Goal: Information Seeking & Learning: Learn about a topic

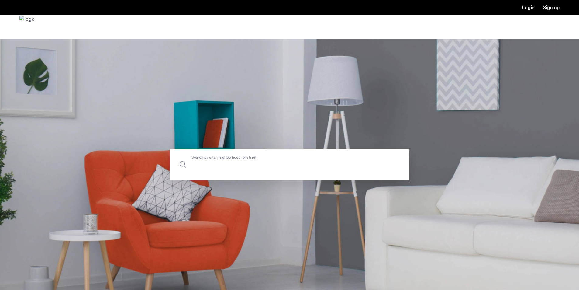
drag, startPoint x: 234, startPoint y: 177, endPoint x: 233, endPoint y: 172, distance: 5.5
click at [233, 173] on input "Search by city, neighborhood, or street." at bounding box center [290, 165] width 240 height 32
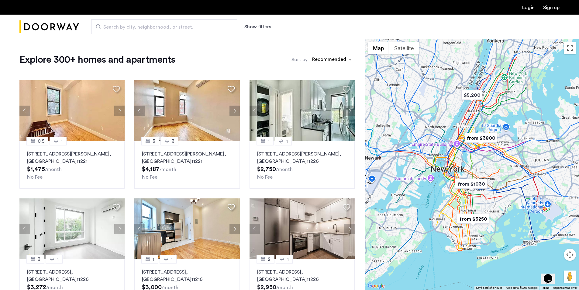
click at [365, 61] on div at bounding box center [472, 164] width 214 height 251
click at [340, 61] on div "sort-apartment" at bounding box center [329, 60] width 36 height 8
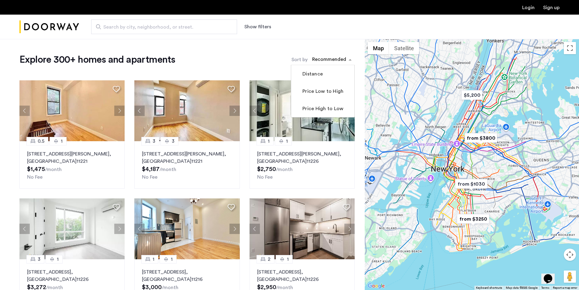
click at [283, 63] on div "Explore 300+ homes and apartments Sort by Recommended Distance Price Low to Hig…" at bounding box center [186, 60] width 335 height 12
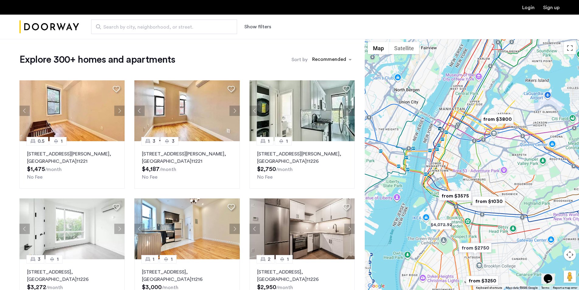
click at [206, 28] on span "Search by city, neighborhood, or street." at bounding box center [161, 26] width 117 height 7
click at [206, 28] on input "Search by city, neighborhood, or street." at bounding box center [164, 26] width 146 height 15
click at [252, 30] on button "Show filters" at bounding box center [257, 26] width 27 height 7
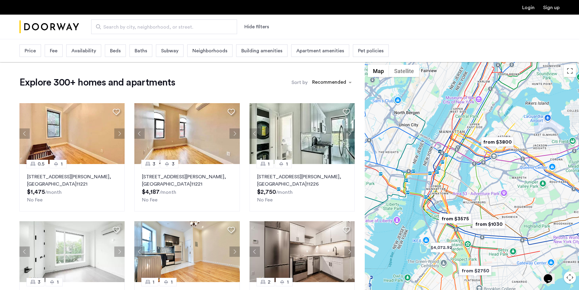
click at [55, 54] on span "Fee" at bounding box center [54, 50] width 8 height 7
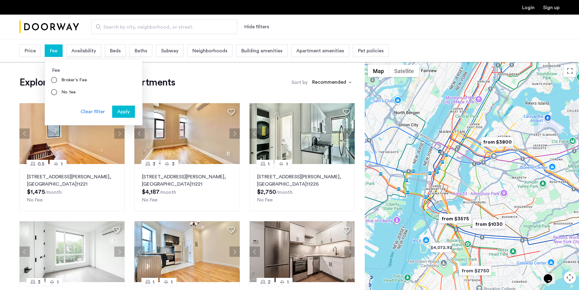
click at [32, 56] on div "Price" at bounding box center [30, 50] width 22 height 12
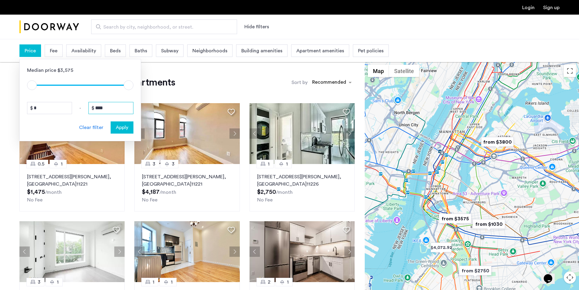
drag, startPoint x: 112, startPoint y: 103, endPoint x: 77, endPoint y: 110, distance: 35.9
click at [77, 110] on div "* - ****" at bounding box center [80, 108] width 106 height 12
type input "****"
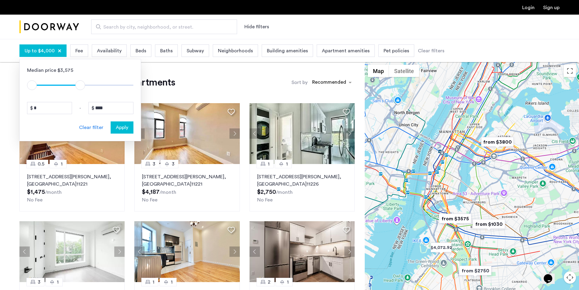
click at [126, 130] on span "Apply" at bounding box center [122, 127] width 12 height 7
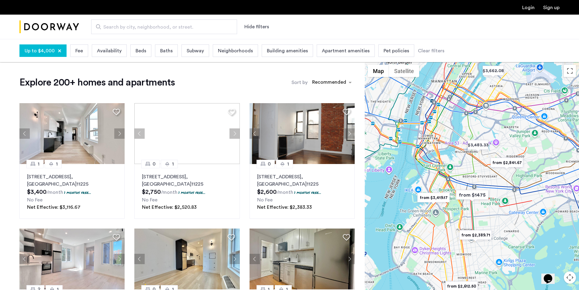
click at [137, 47] on div "Beds" at bounding box center [140, 50] width 21 height 12
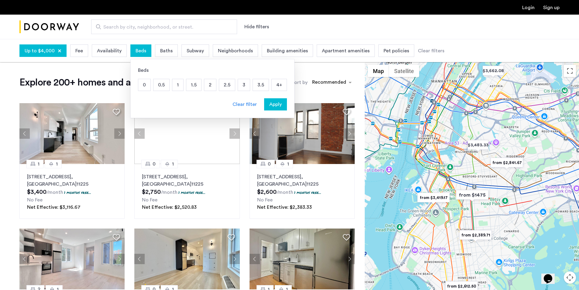
click at [193, 84] on p "1.5" at bounding box center [193, 85] width 15 height 12
click at [174, 86] on p "1" at bounding box center [177, 85] width 11 height 12
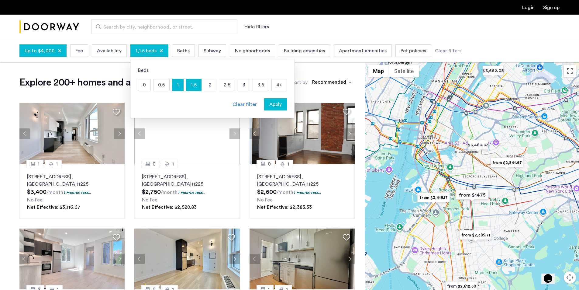
click at [277, 110] on button "Apply" at bounding box center [275, 104] width 23 height 12
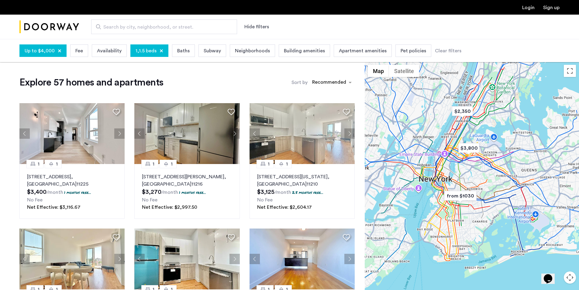
drag, startPoint x: 483, startPoint y: 220, endPoint x: 470, endPoint y: 211, distance: 16.1
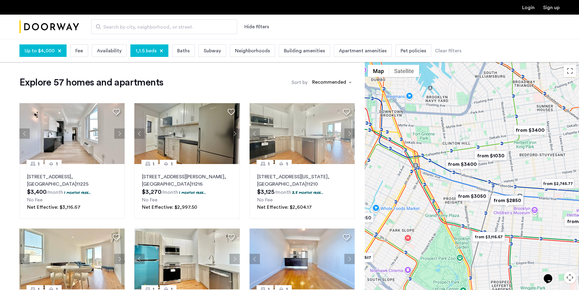
drag, startPoint x: 435, startPoint y: 185, endPoint x: 448, endPoint y: 190, distance: 14.9
click at [448, 190] on div at bounding box center [472, 187] width 214 height 251
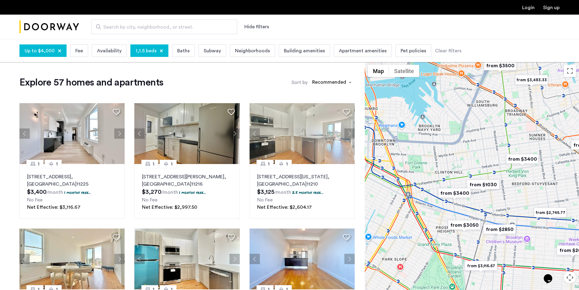
drag, startPoint x: 466, startPoint y: 189, endPoint x: 420, endPoint y: 222, distance: 56.6
click at [414, 236] on div at bounding box center [472, 187] width 214 height 251
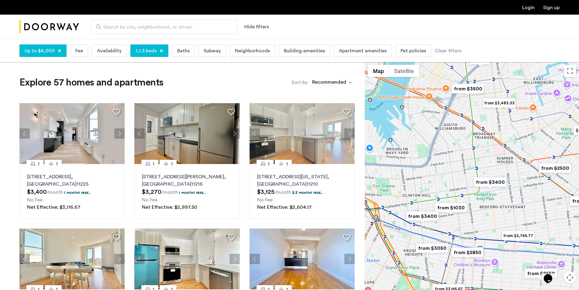
drag, startPoint x: 457, startPoint y: 141, endPoint x: 446, endPoint y: 189, distance: 49.4
click at [446, 189] on div at bounding box center [472, 187] width 214 height 251
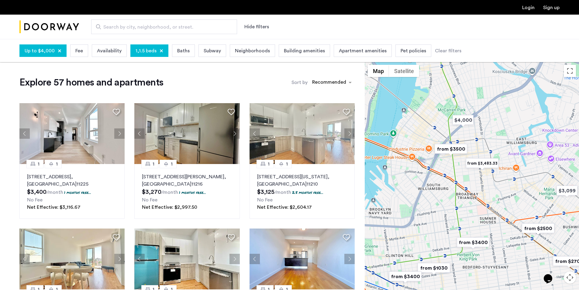
click at [457, 146] on img "from $3500" at bounding box center [450, 149] width 37 height 14
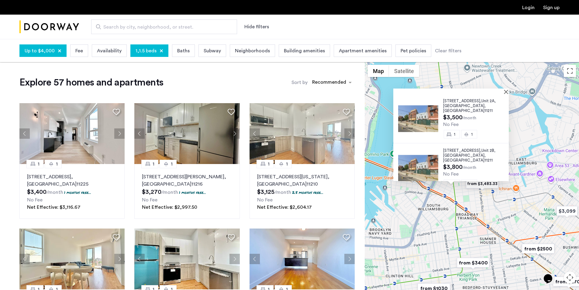
click at [505, 90] on div at bounding box center [448, 90] width 111 height 5
click at [510, 91] on button "Close" at bounding box center [507, 91] width 4 height 4
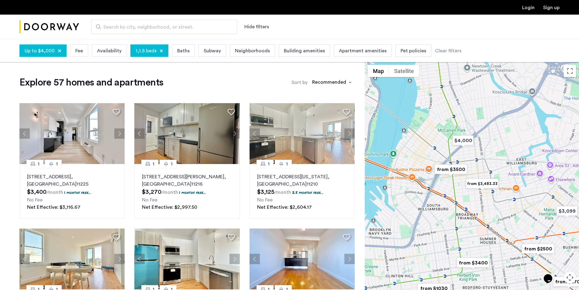
drag, startPoint x: 462, startPoint y: 171, endPoint x: 473, endPoint y: 149, distance: 24.3
click at [470, 162] on img "from $3500" at bounding box center [450, 169] width 37 height 14
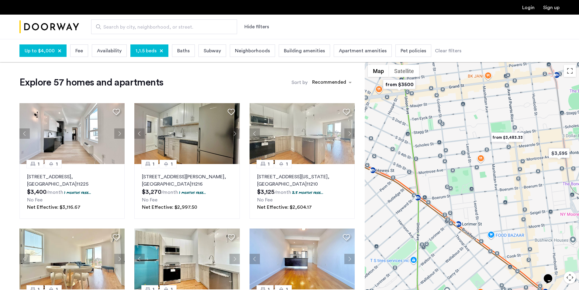
drag, startPoint x: 486, startPoint y: 174, endPoint x: 504, endPoint y: 164, distance: 20.4
click at [514, 135] on img "from $3,483.33" at bounding box center [507, 137] width 37 height 14
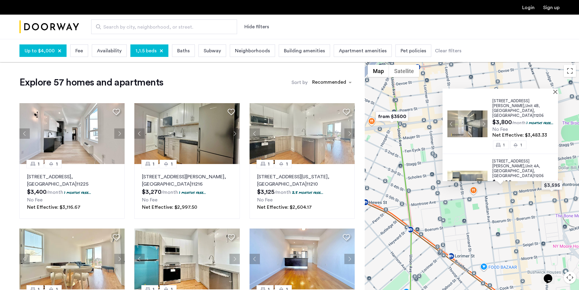
click at [464, 120] on img at bounding box center [468, 123] width 40 height 27
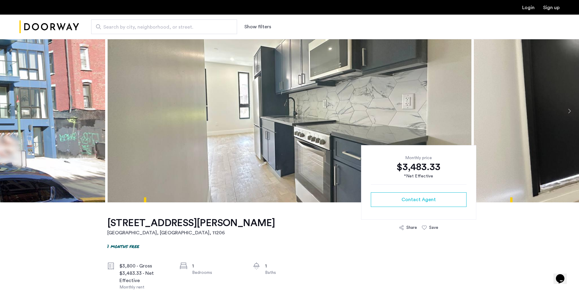
click at [569, 109] on button "Next apartment" at bounding box center [569, 111] width 10 height 10
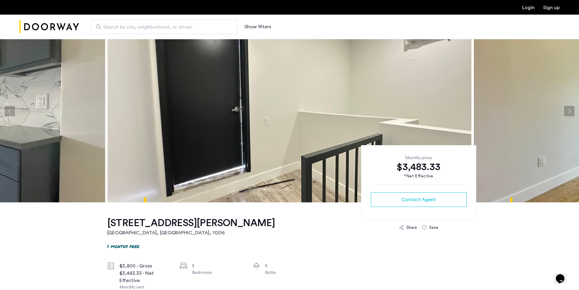
click at [569, 109] on button "Next apartment" at bounding box center [569, 111] width 10 height 10
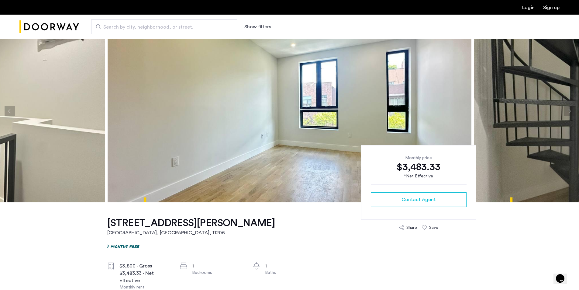
click at [569, 109] on button "Next apartment" at bounding box center [569, 111] width 10 height 10
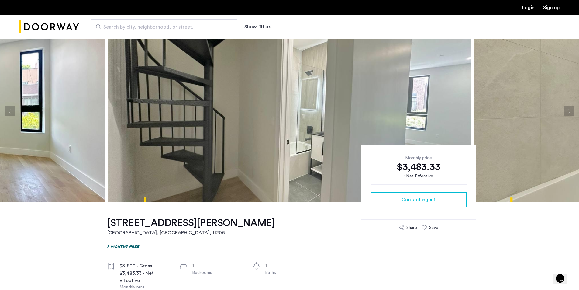
click at [569, 109] on button "Next apartment" at bounding box center [569, 111] width 10 height 10
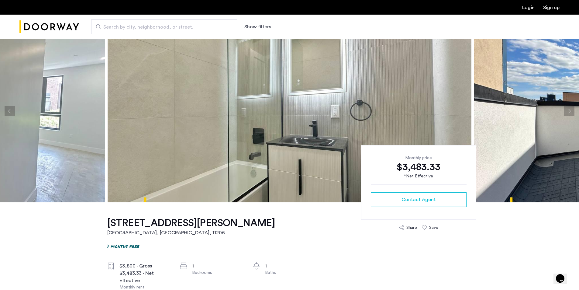
click at [10, 110] on button "Previous apartment" at bounding box center [10, 111] width 10 height 10
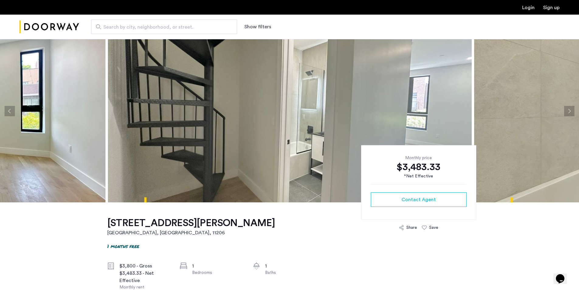
drag, startPoint x: 507, startPoint y: 99, endPoint x: 507, endPoint y: 91, distance: 8.5
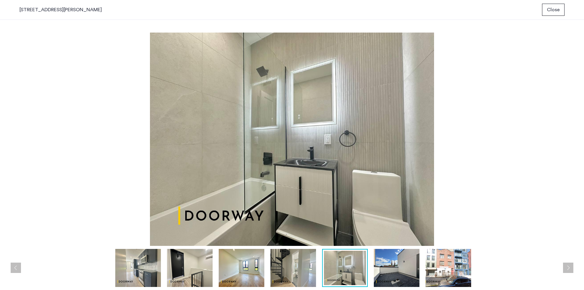
click at [551, 7] on span "Close" at bounding box center [553, 9] width 13 height 7
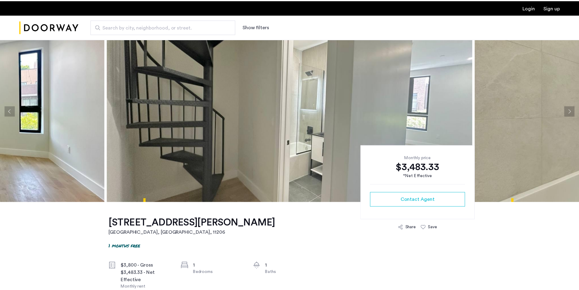
scroll to position [19, 0]
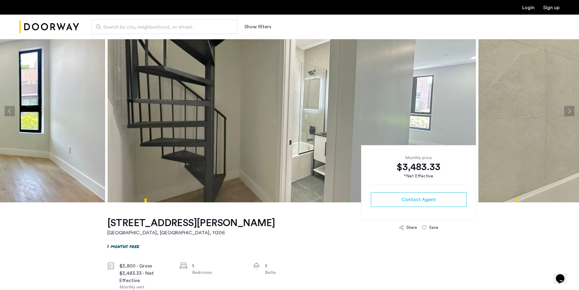
click at [570, 112] on button "Next apartment" at bounding box center [569, 111] width 10 height 10
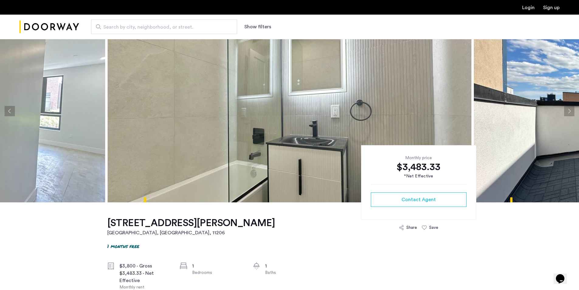
click at [570, 112] on button "Next apartment" at bounding box center [569, 111] width 10 height 10
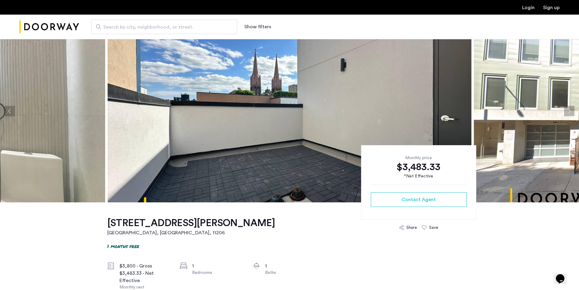
click at [570, 112] on button "Next apartment" at bounding box center [569, 111] width 10 height 10
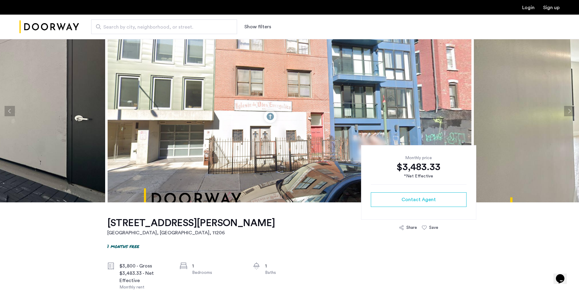
click at [570, 112] on button "Next apartment" at bounding box center [569, 111] width 10 height 10
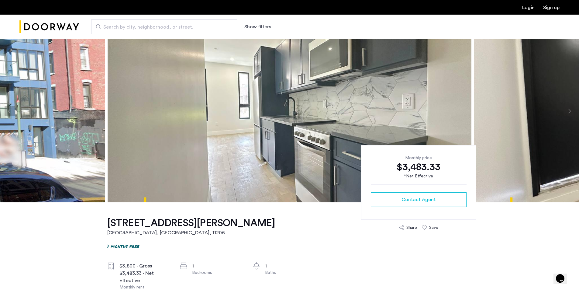
click at [570, 112] on button "Next apartment" at bounding box center [569, 111] width 10 height 10
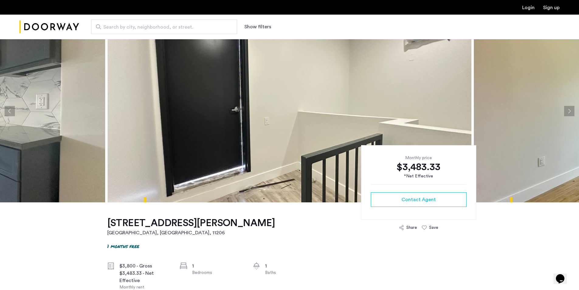
click at [570, 112] on button "Next apartment" at bounding box center [569, 111] width 10 height 10
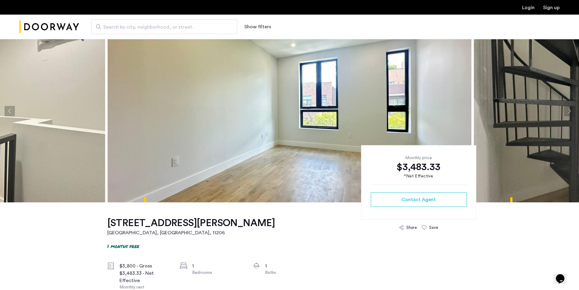
click at [570, 112] on button "Next apartment" at bounding box center [569, 111] width 10 height 10
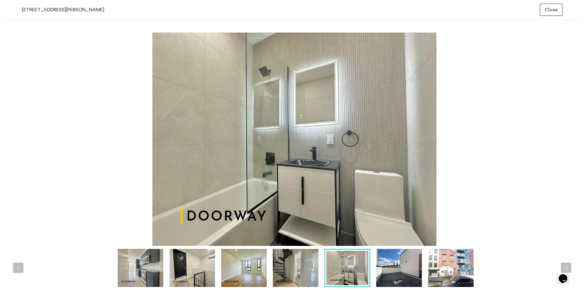
scroll to position [0, 0]
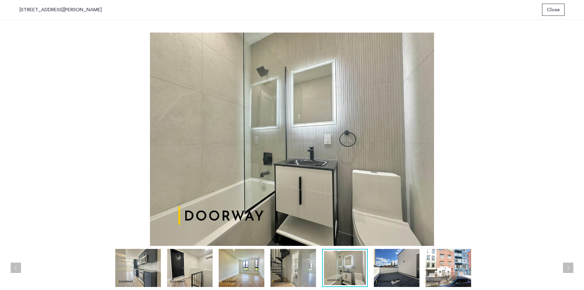
click at [545, 13] on button "Close" at bounding box center [553, 10] width 22 height 12
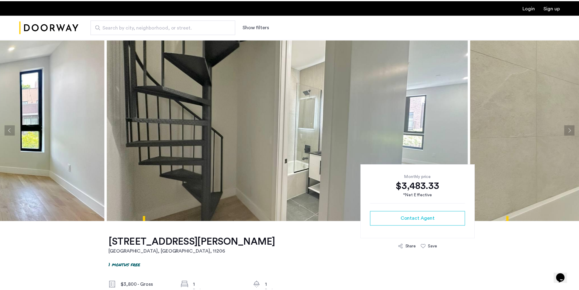
scroll to position [19, 0]
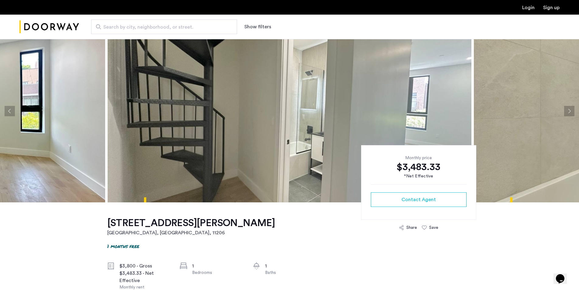
click at [568, 109] on button "Next apartment" at bounding box center [569, 111] width 10 height 10
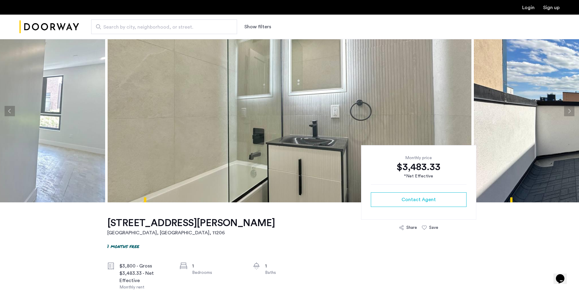
click at [568, 109] on button "Next apartment" at bounding box center [569, 111] width 10 height 10
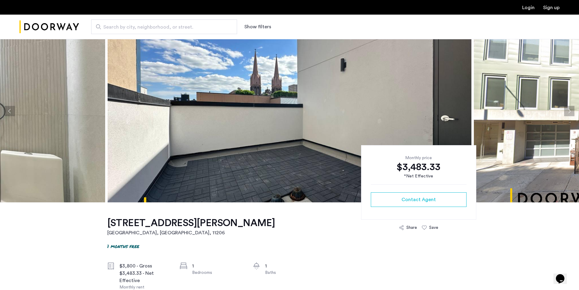
click at [568, 109] on button "Next apartment" at bounding box center [569, 111] width 10 height 10
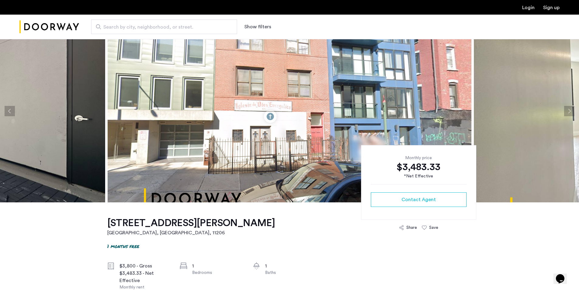
click at [568, 109] on button "Next apartment" at bounding box center [569, 111] width 10 height 10
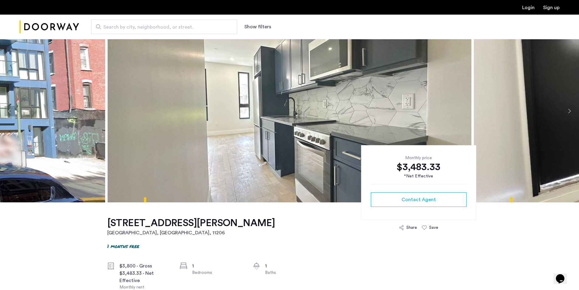
click at [569, 109] on button "Next apartment" at bounding box center [569, 111] width 10 height 10
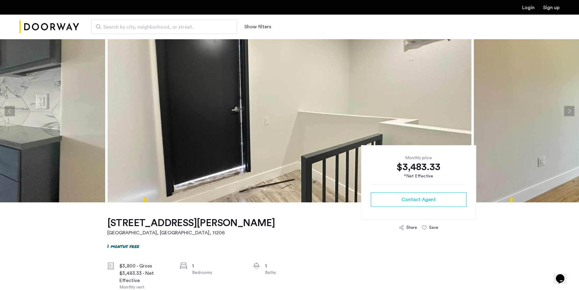
scroll to position [293, 0]
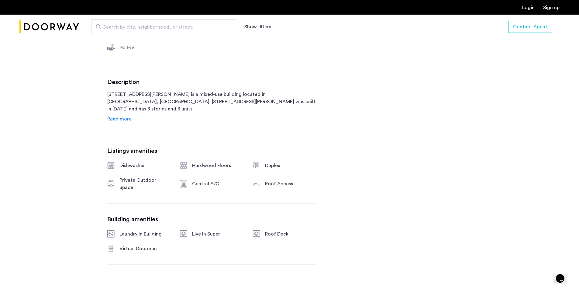
click at [113, 119] on span "Read more" at bounding box center [119, 118] width 24 height 5
